Goal: Task Accomplishment & Management: Manage account settings

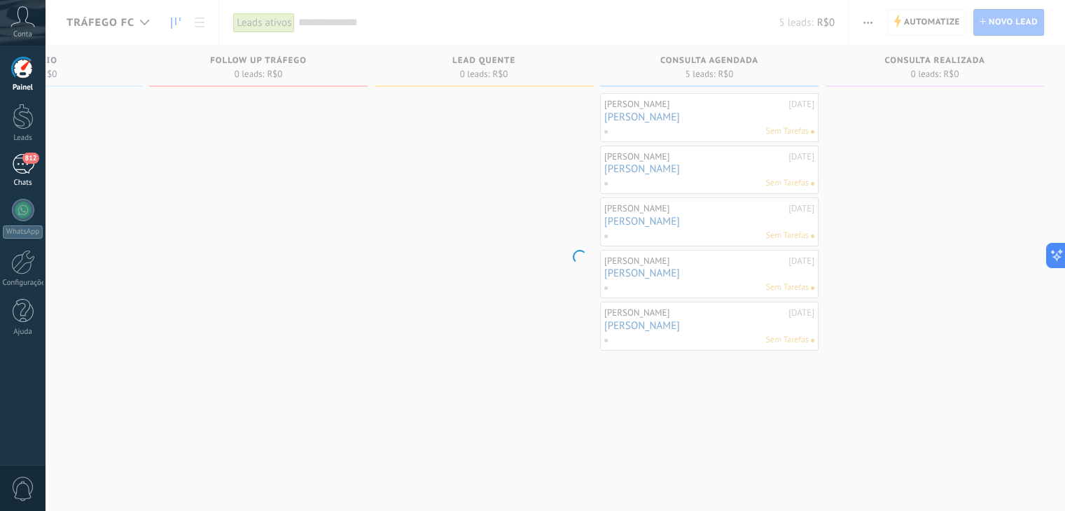
scroll to position [0, 590]
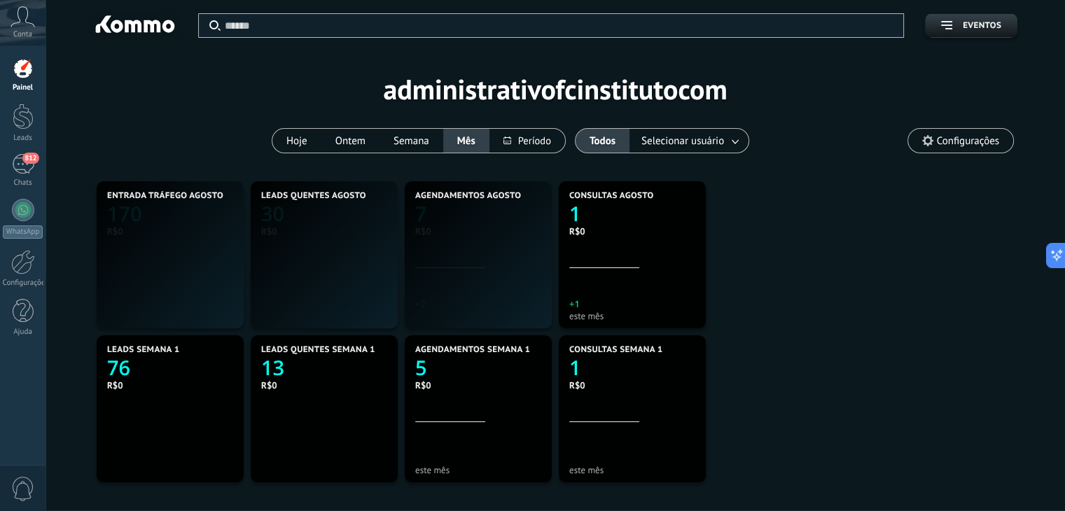
scroll to position [261, 606]
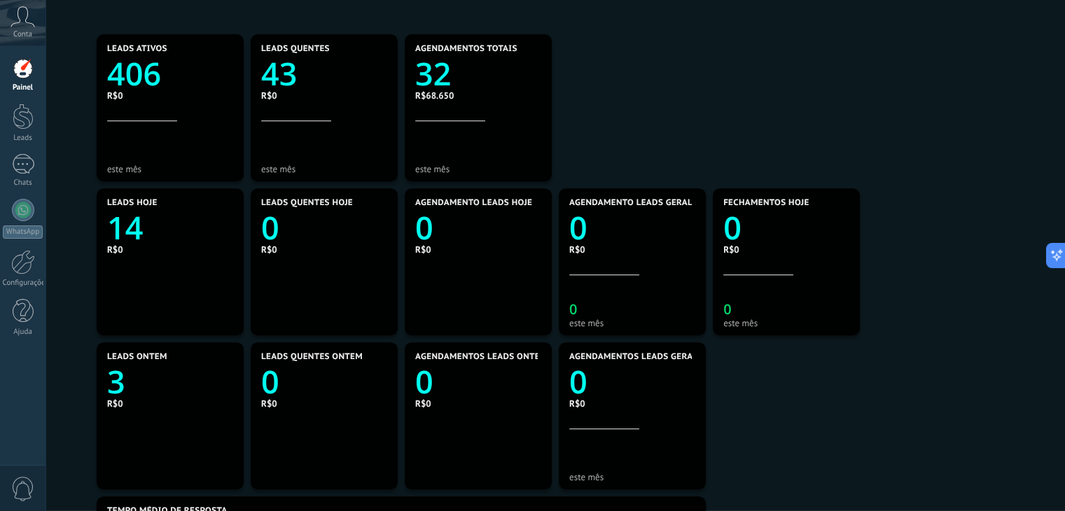
scroll to position [6, 0]
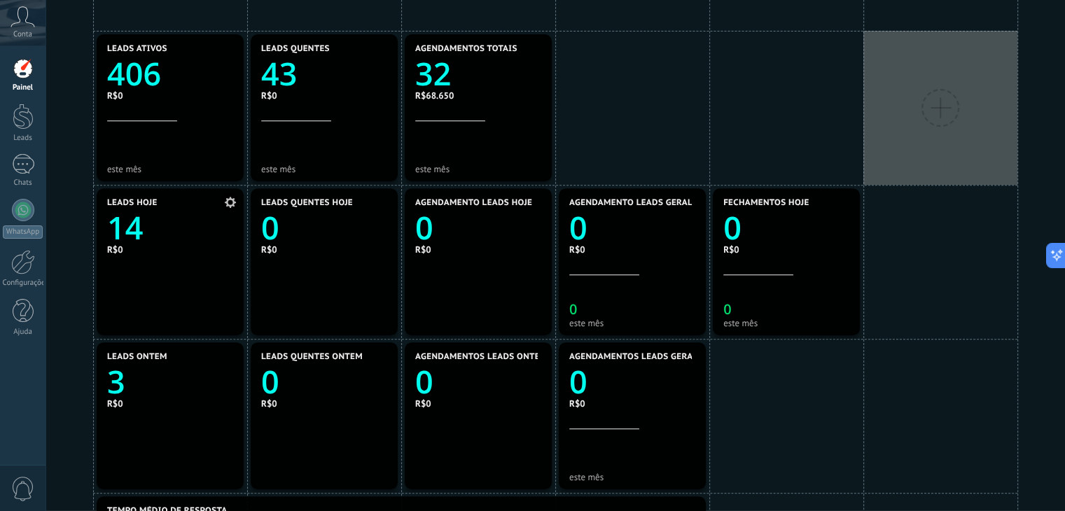
click at [134, 228] on text "14" at bounding box center [125, 228] width 36 height 43
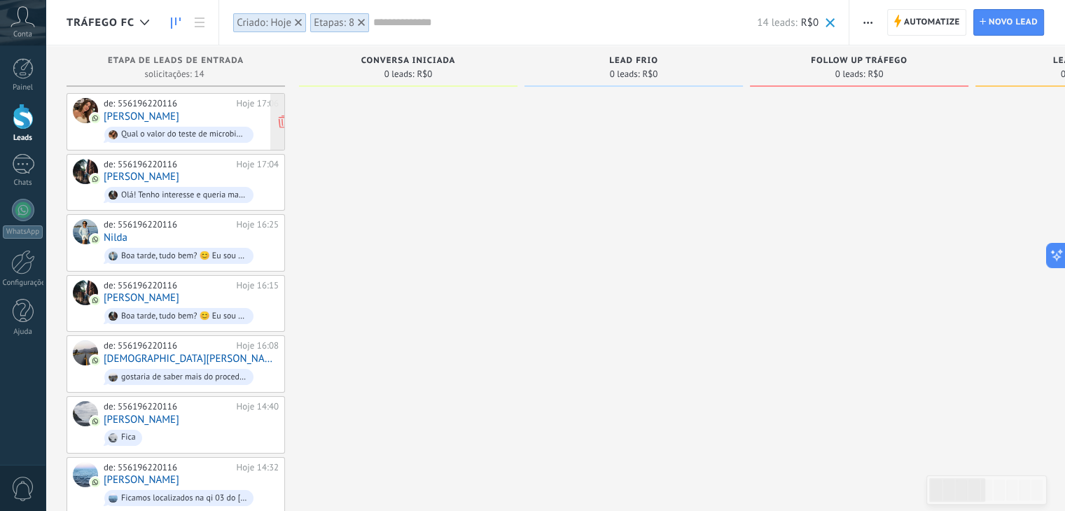
click at [156, 120] on link "Malu Alvares Risden" at bounding box center [142, 117] width 76 height 12
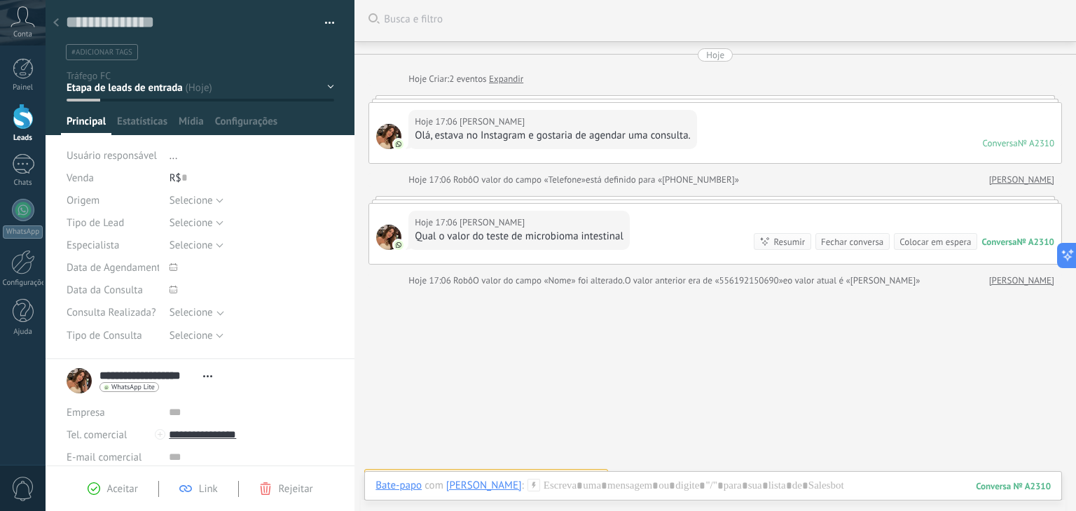
scroll to position [1, 0]
click at [56, 20] on use at bounding box center [56, 22] width 6 height 8
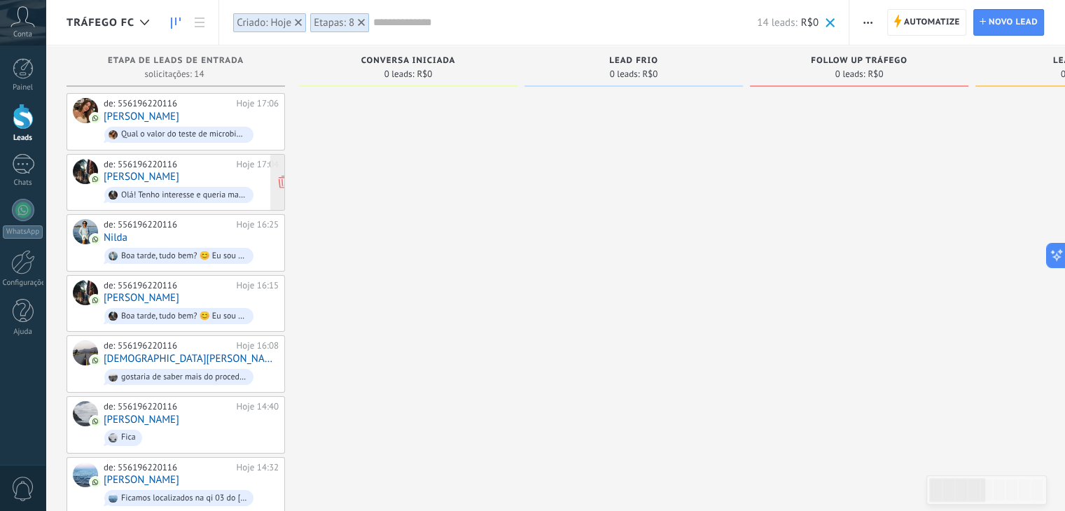
click at [148, 174] on link "Arthur Henrique" at bounding box center [142, 177] width 76 height 12
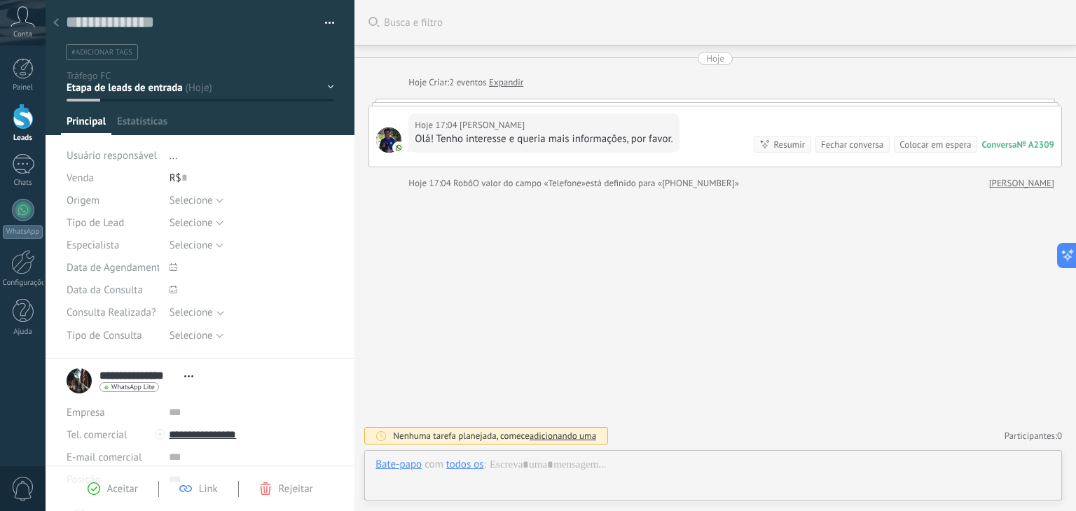
scroll to position [20, 0]
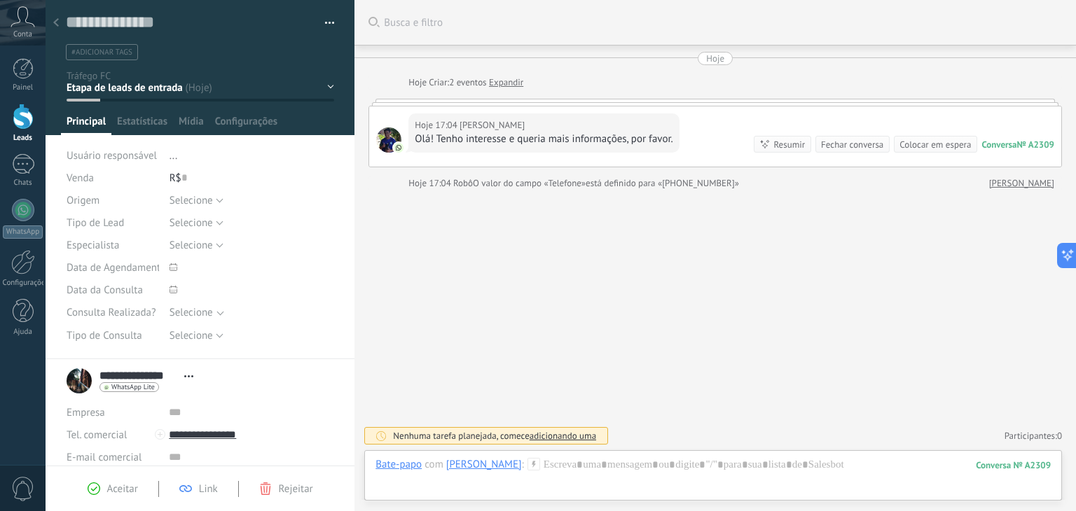
click at [52, 25] on div at bounding box center [56, 23] width 20 height 27
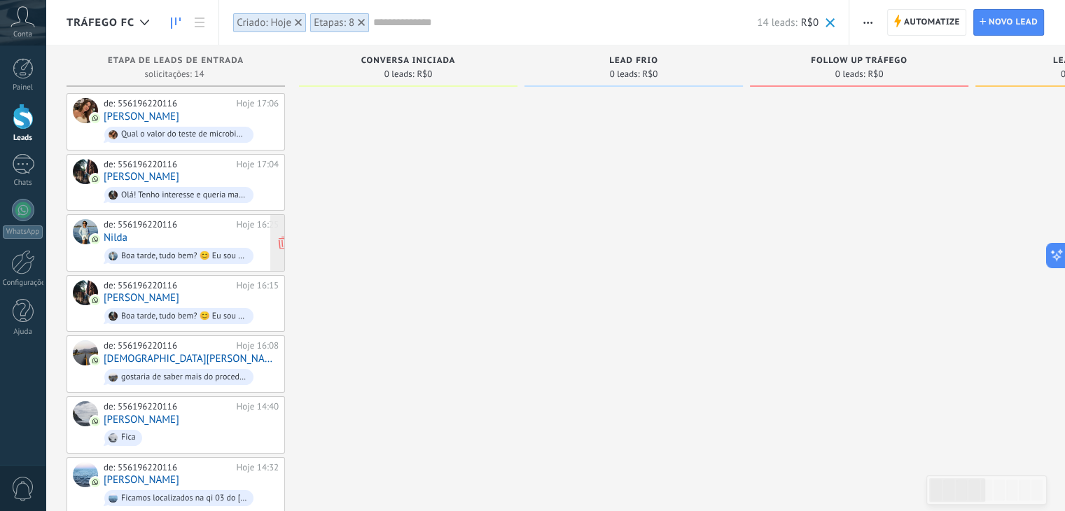
click at [116, 234] on link "Nilda" at bounding box center [116, 238] width 24 height 12
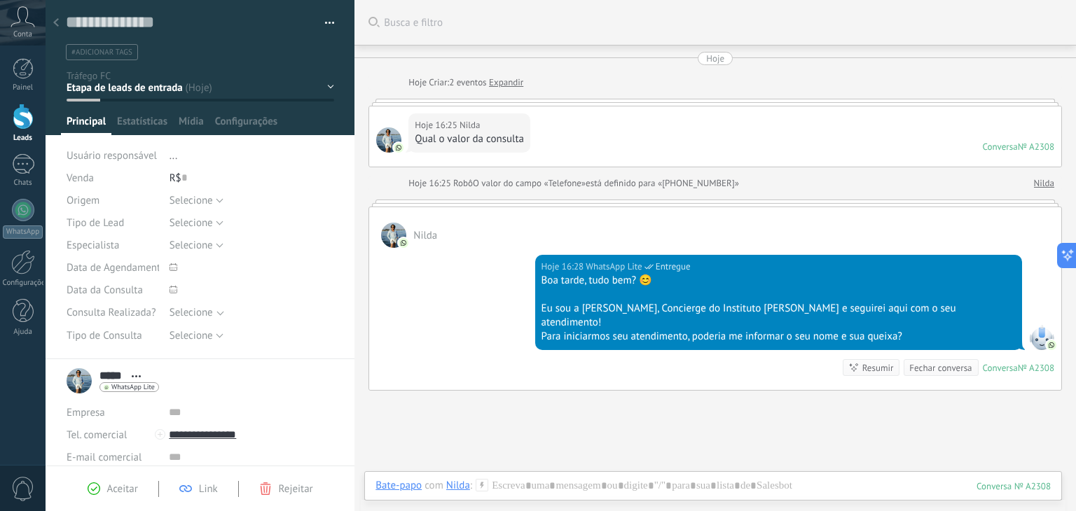
click at [81, 379] on div "***** Nilda ***** Nilda Sobrenome Abrir detalhes Copiar nome Desvincular Contat…" at bounding box center [113, 380] width 92 height 35
click at [141, 379] on span "Abrir detalhes Copiar nome Desvincular Contato principal" at bounding box center [136, 376] width 23 height 11
click at [160, 398] on link "Abrir detalhes" at bounding box center [183, 394] width 63 height 13
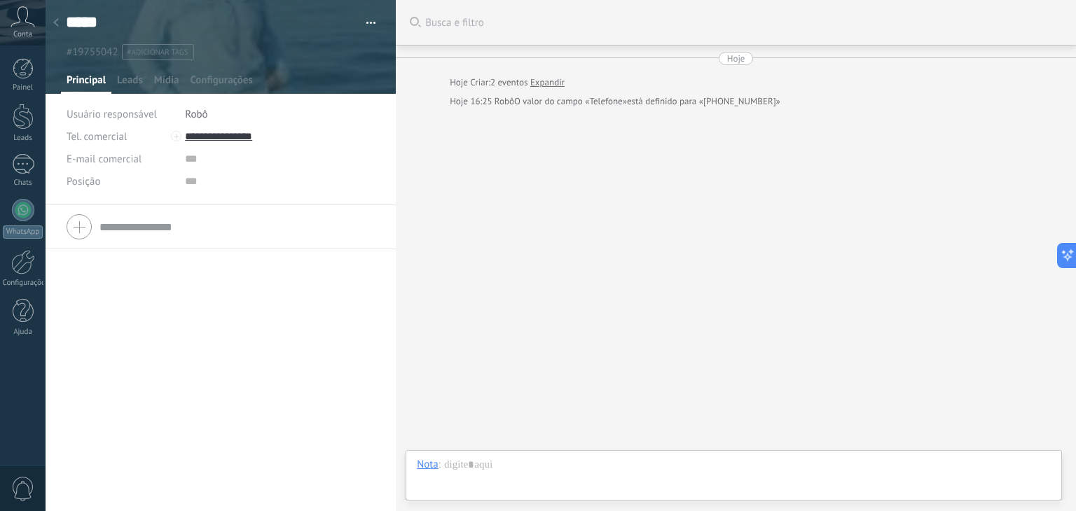
click at [291, 40] on div "#19755042 #adicionar tags" at bounding box center [221, 48] width 310 height 25
click at [373, 15] on div "***** Nilda Sobrenome Copiar nome Salvar e criar Imprimir Gerenciar tags" at bounding box center [221, 30] width 351 height 60
click at [367, 20] on div "***** Nilda Sobrenome Copiar nome Salvar e criar Imprimir Gerenciar tags" at bounding box center [221, 30] width 351 height 60
click at [367, 20] on button "button" at bounding box center [366, 23] width 20 height 21
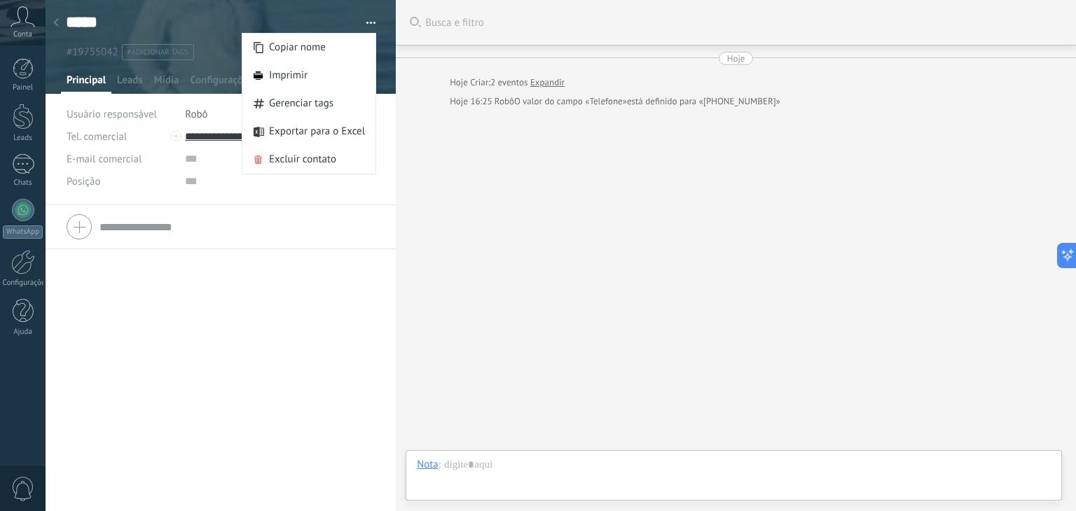
click at [349, 246] on div "Tel. comercial Comercial direto Celular Faz Casa Outros Tel. comercial Ligar Co…" at bounding box center [221, 227] width 350 height 44
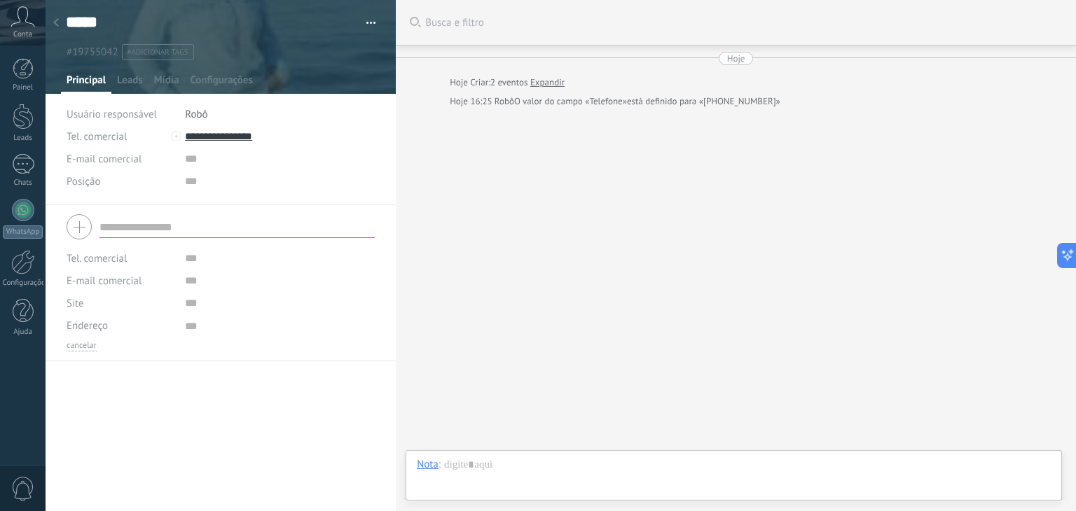
click at [56, 23] on icon at bounding box center [56, 22] width 6 height 8
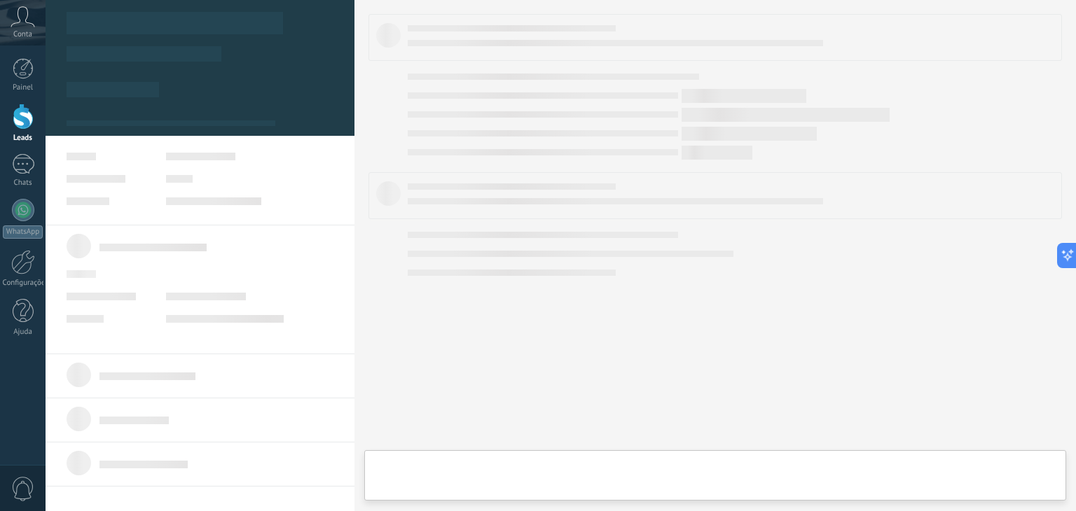
type textarea "**********"
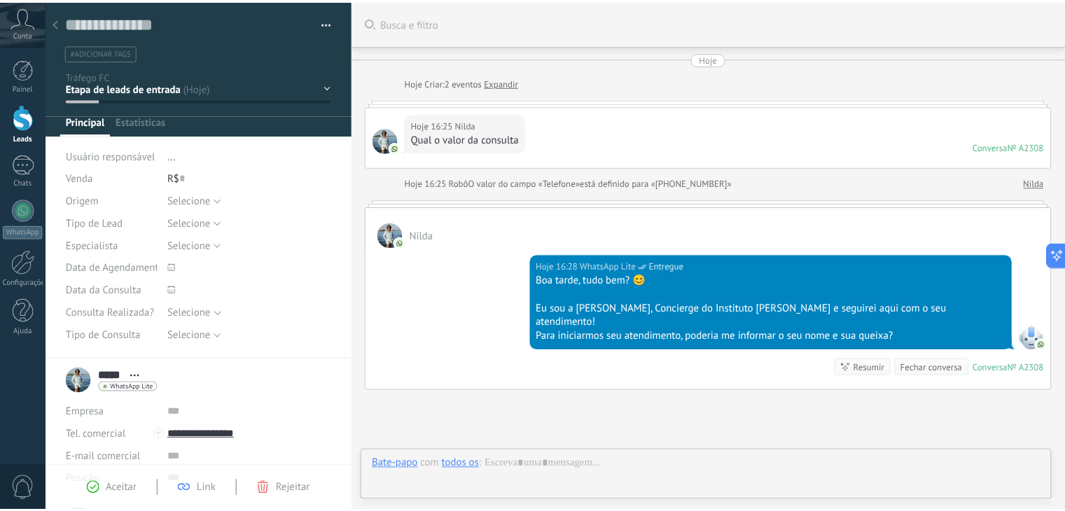
scroll to position [109, 0]
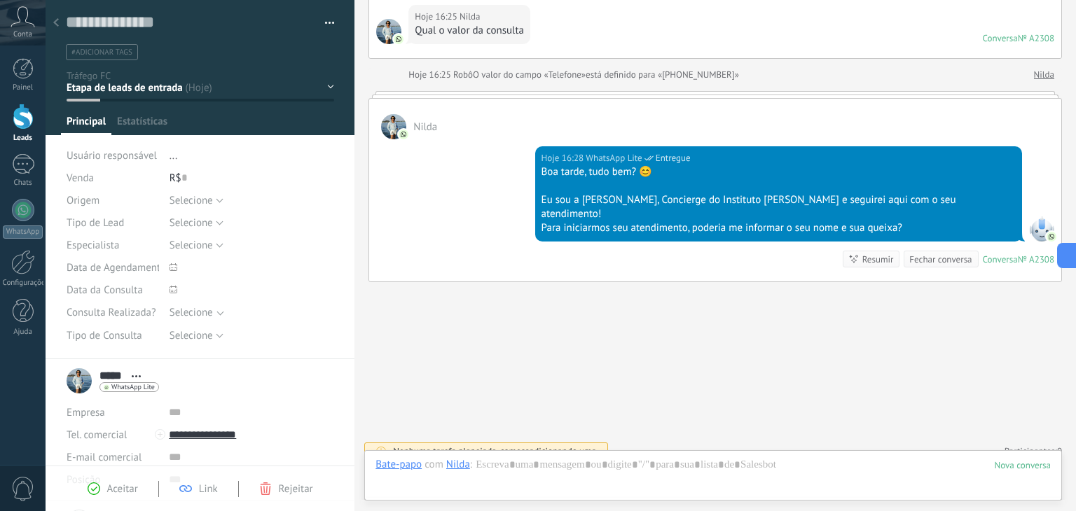
click at [56, 23] on icon at bounding box center [56, 22] width 6 height 8
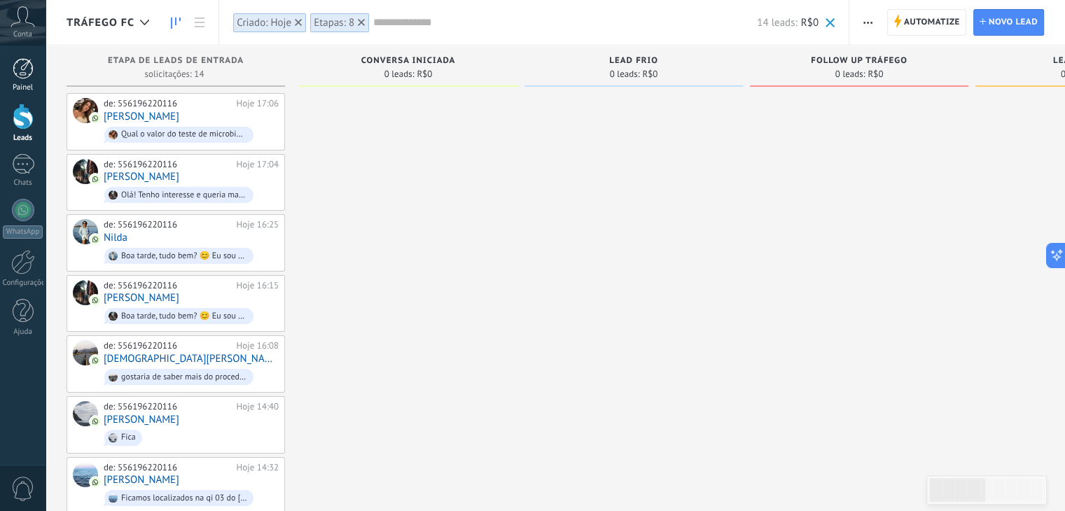
click at [18, 69] on div at bounding box center [23, 68] width 21 height 21
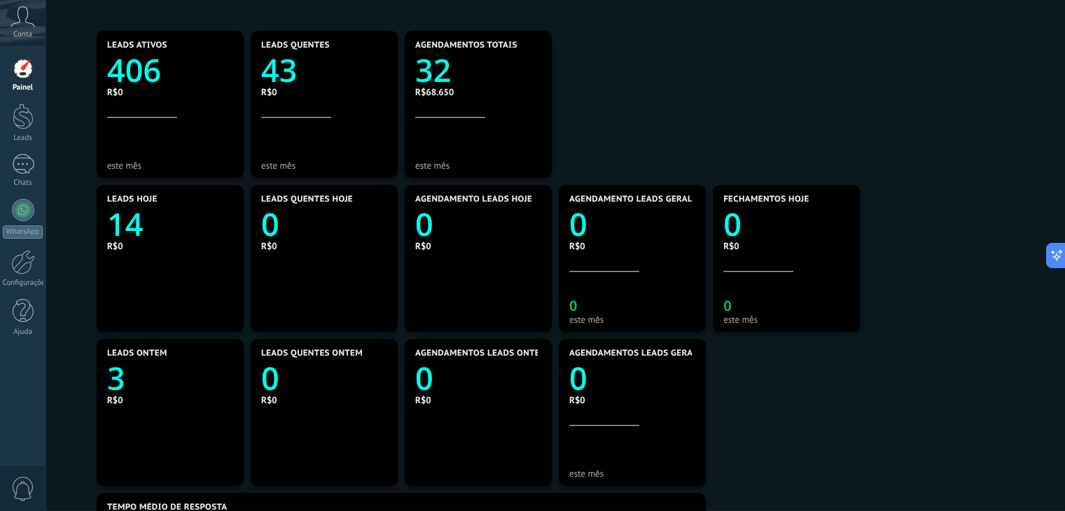
scroll to position [261, 606]
